Goal: Check status: Check status

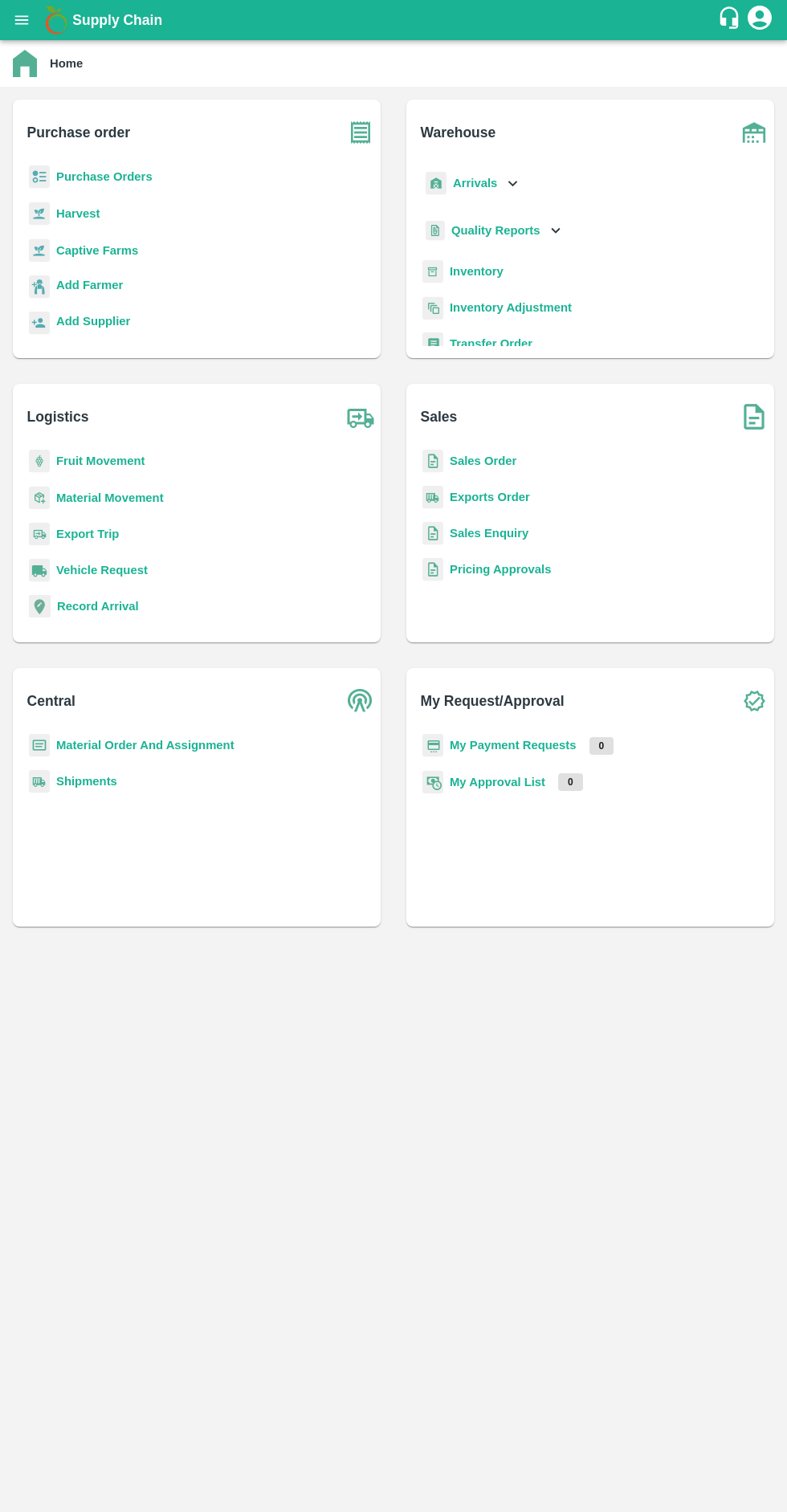
click at [74, 174] on b "Purchase Orders" at bounding box center [104, 176] width 97 height 13
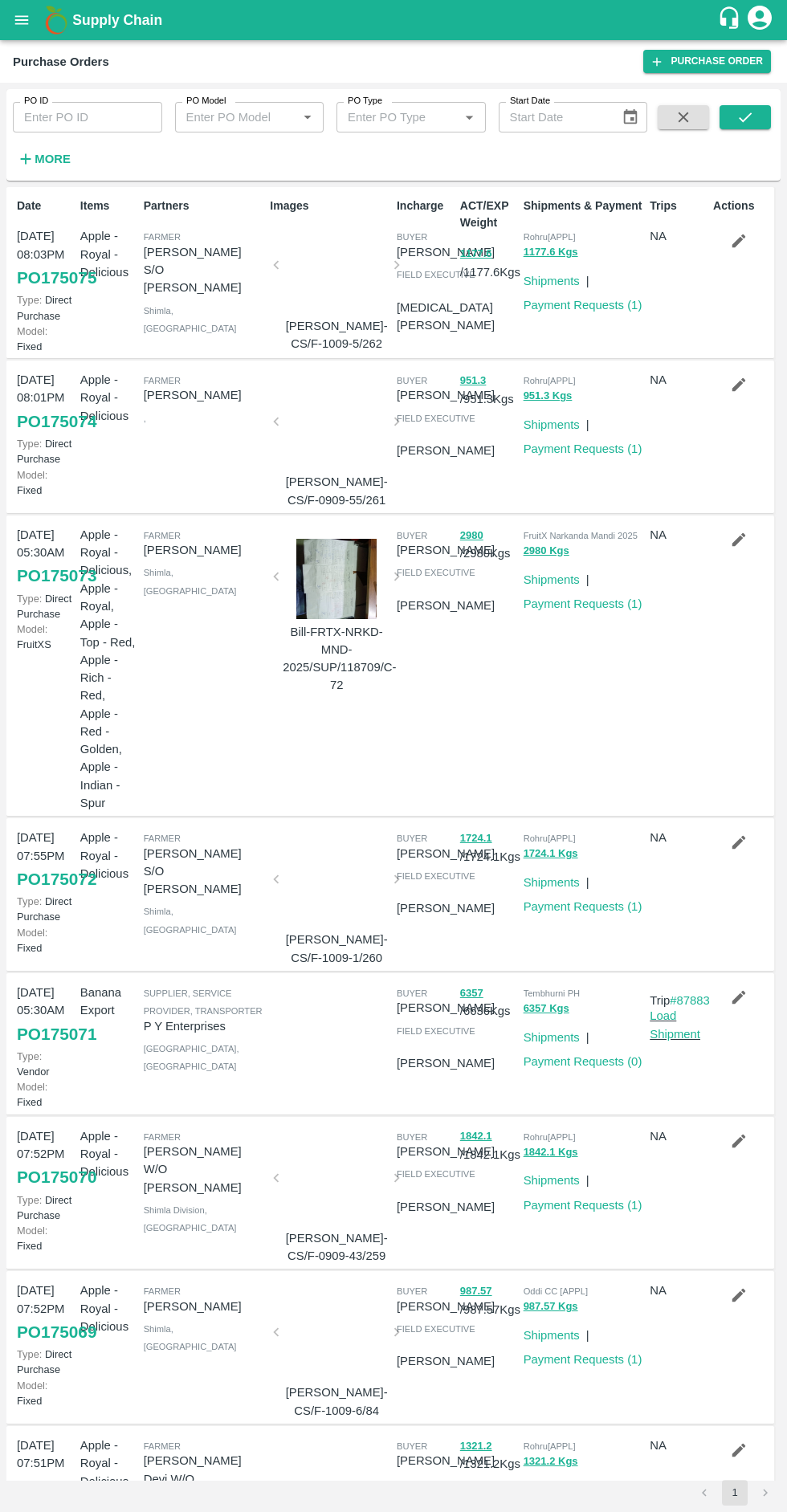
click at [76, 118] on input "PO ID" at bounding box center [87, 117] width 150 height 30
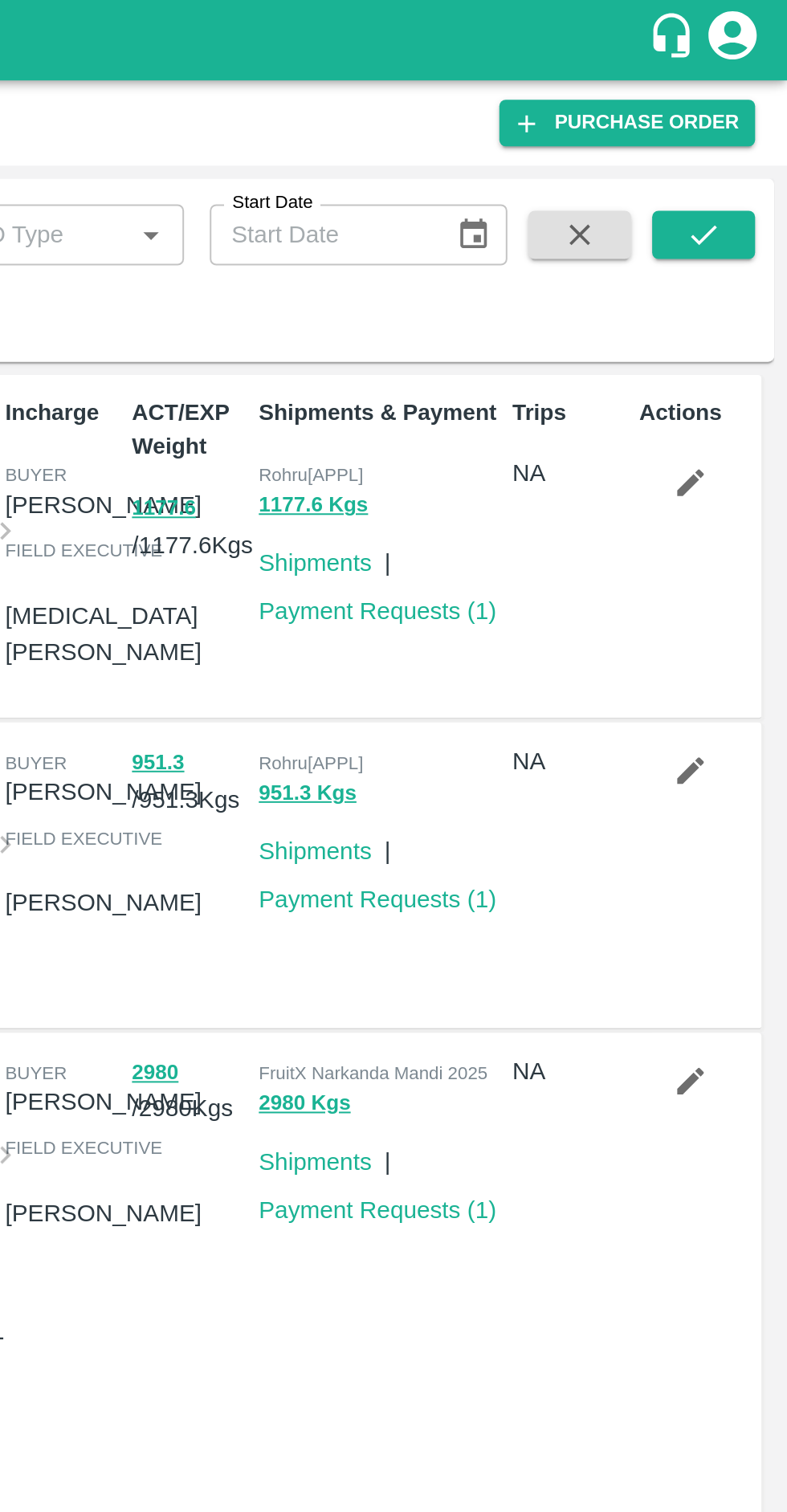
click at [751, 117] on icon "submit" at bounding box center [745, 117] width 18 height 18
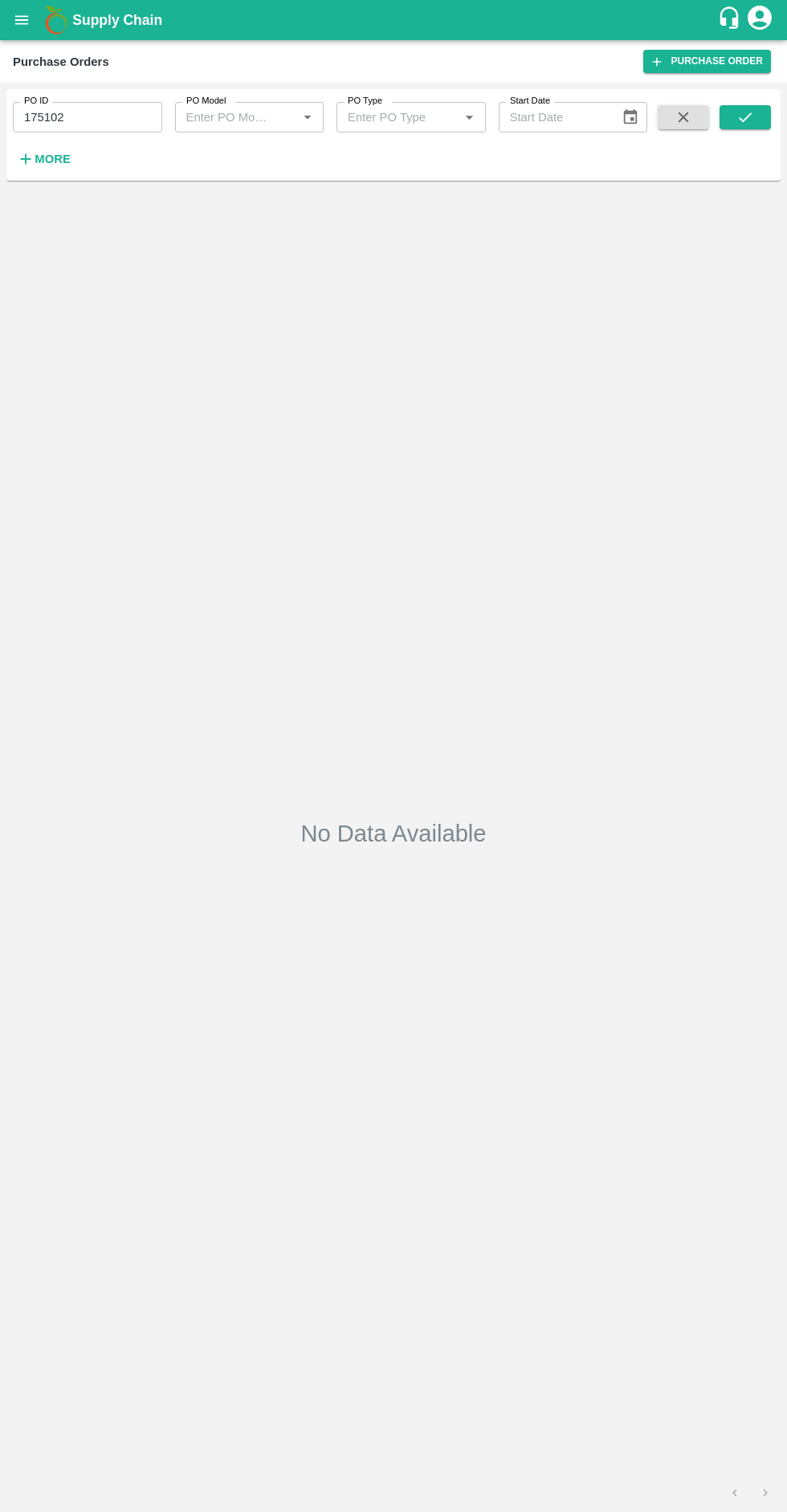
click at [746, 118] on icon "submit" at bounding box center [745, 117] width 18 height 18
click at [117, 119] on input "175102" at bounding box center [87, 117] width 150 height 30
click at [109, 120] on input "175102" at bounding box center [87, 117] width 150 height 30
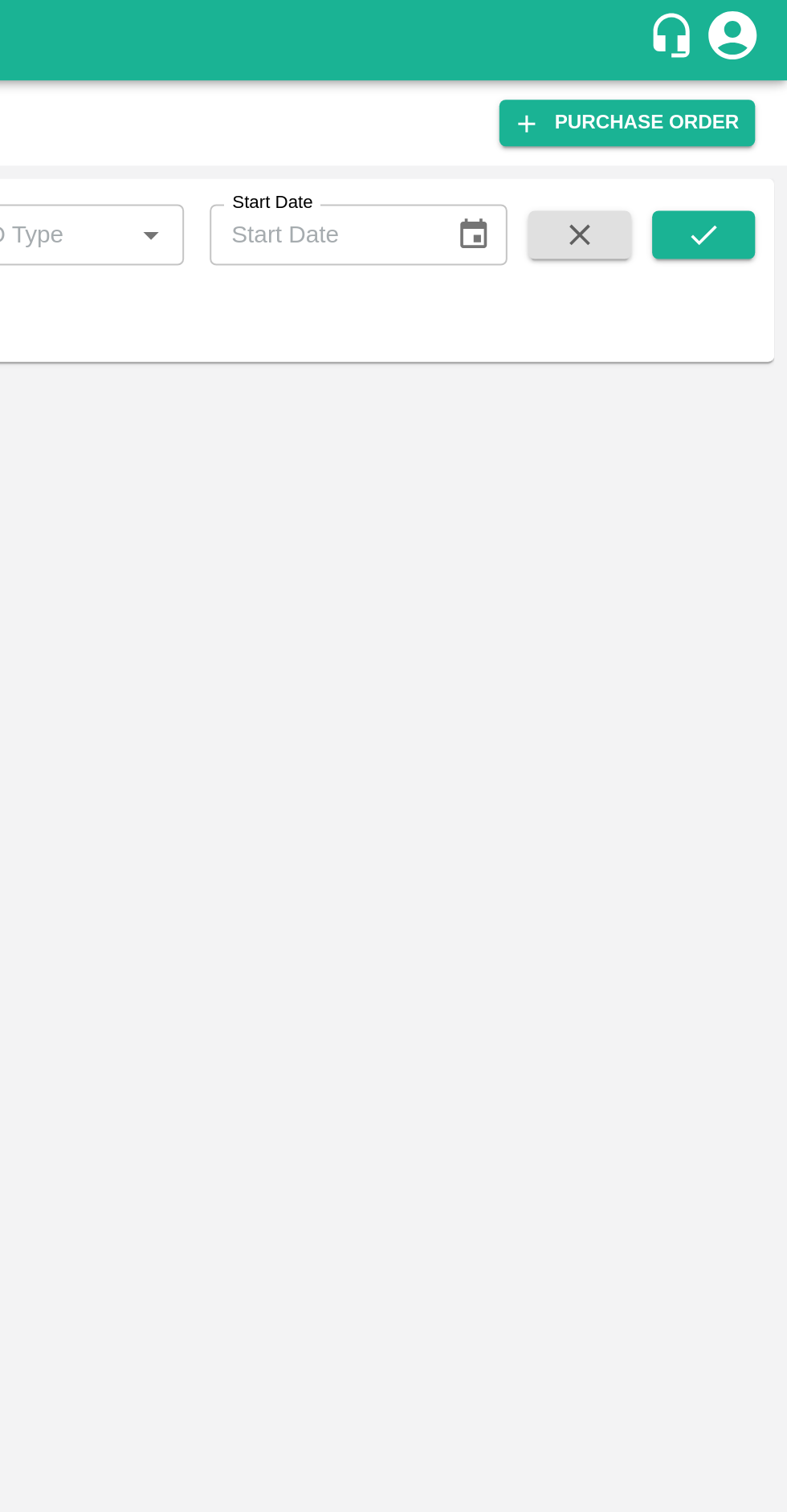
type input "175012"
click at [746, 117] on icon "submit" at bounding box center [745, 117] width 18 height 18
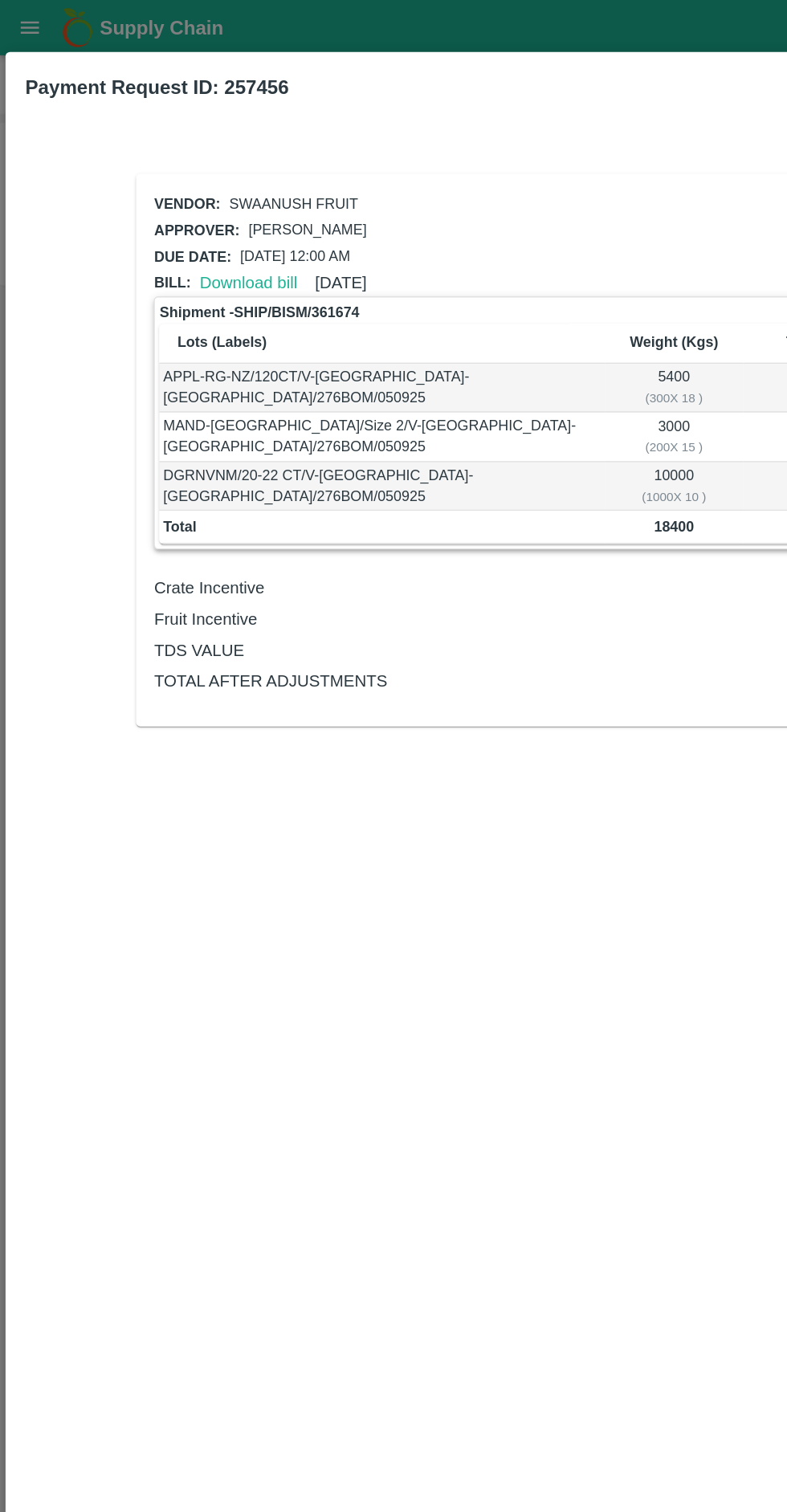
click at [177, 202] on link "Download bill" at bounding box center [181, 205] width 71 height 13
